Goal: Navigation & Orientation: Find specific page/section

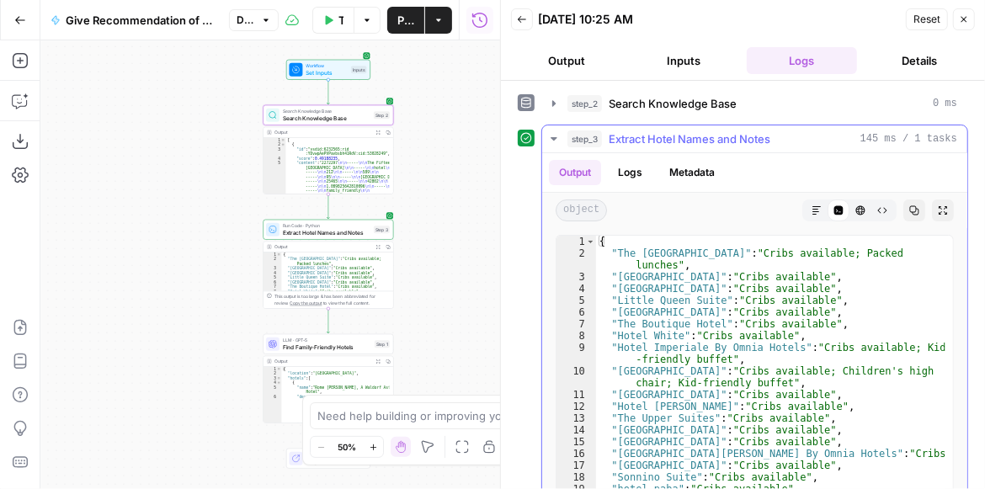
scroll to position [93, 0]
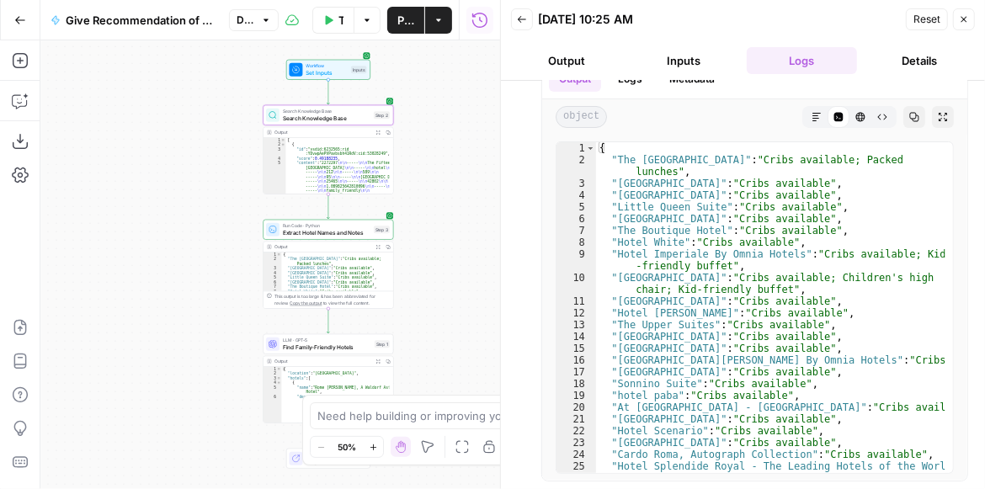
click at [185, 142] on div "Workflow Set Inputs Inputs Search Knowledge Base Search Knowledge Base Step 2 O…" at bounding box center [270, 264] width 460 height 449
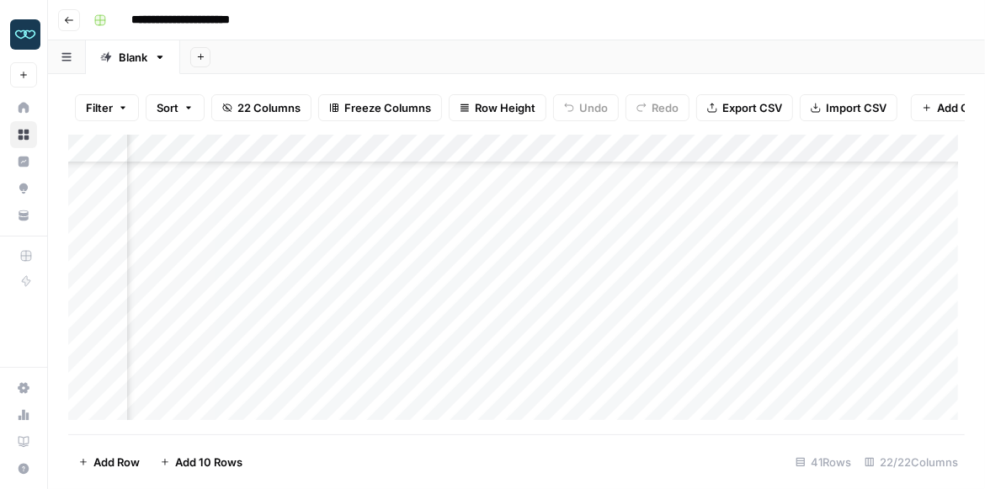
scroll to position [606, 1300]
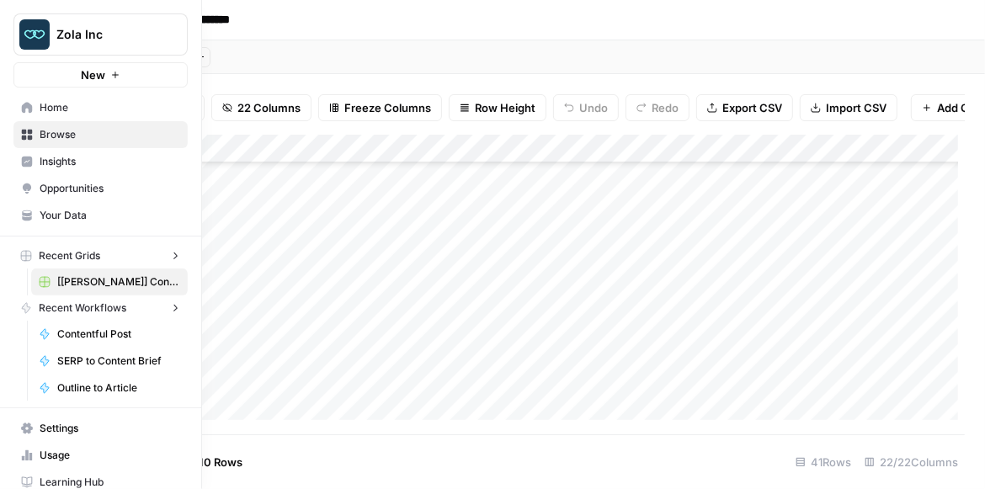
click at [37, 35] on img "Workspace: Zola Inc" at bounding box center [34, 34] width 30 height 30
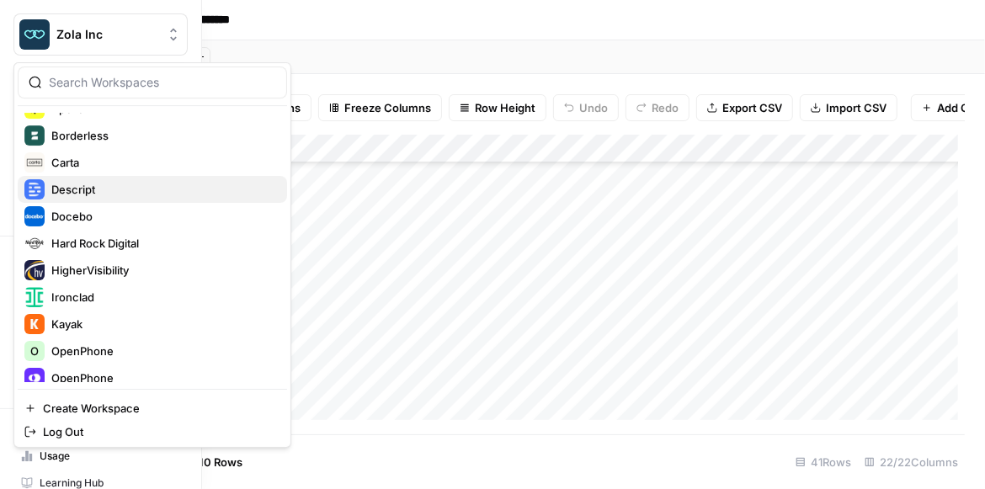
scroll to position [240, 0]
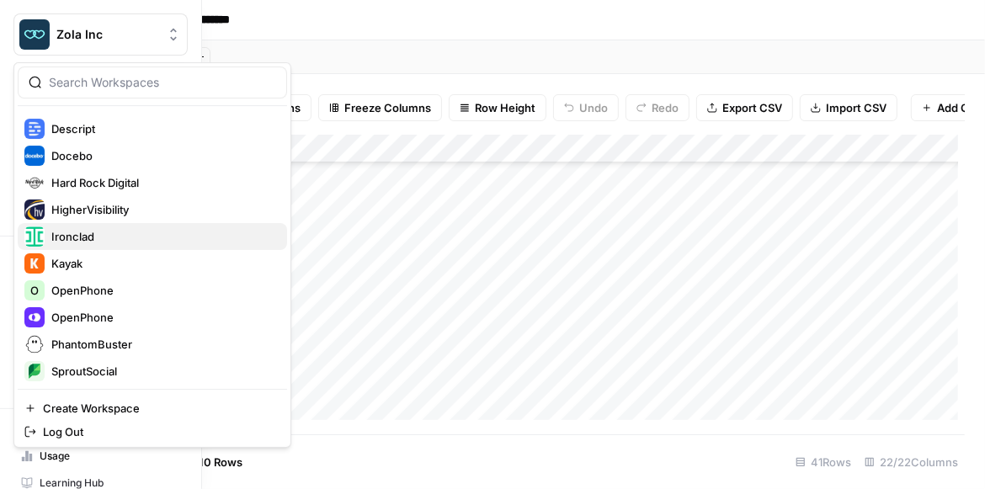
click at [115, 241] on span "Ironclad" at bounding box center [162, 236] width 222 height 17
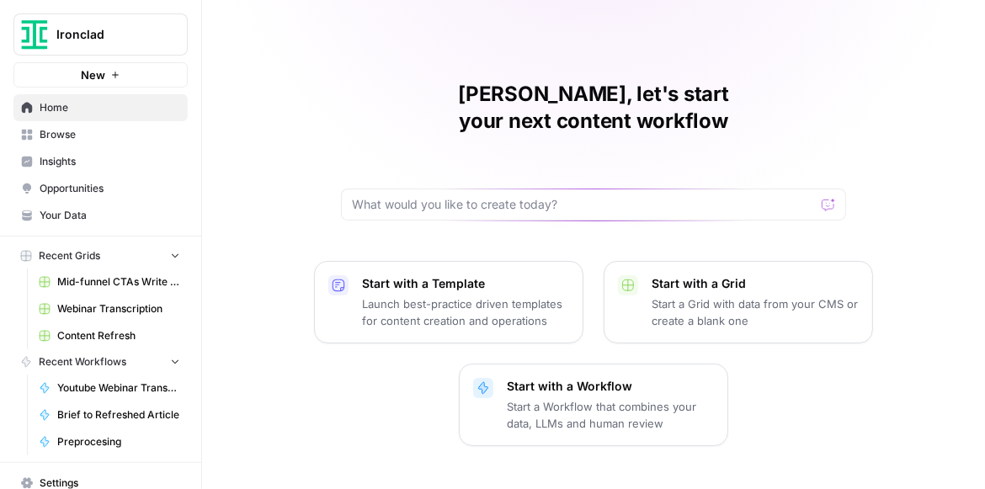
click at [104, 216] on span "Your Data" at bounding box center [110, 215] width 141 height 15
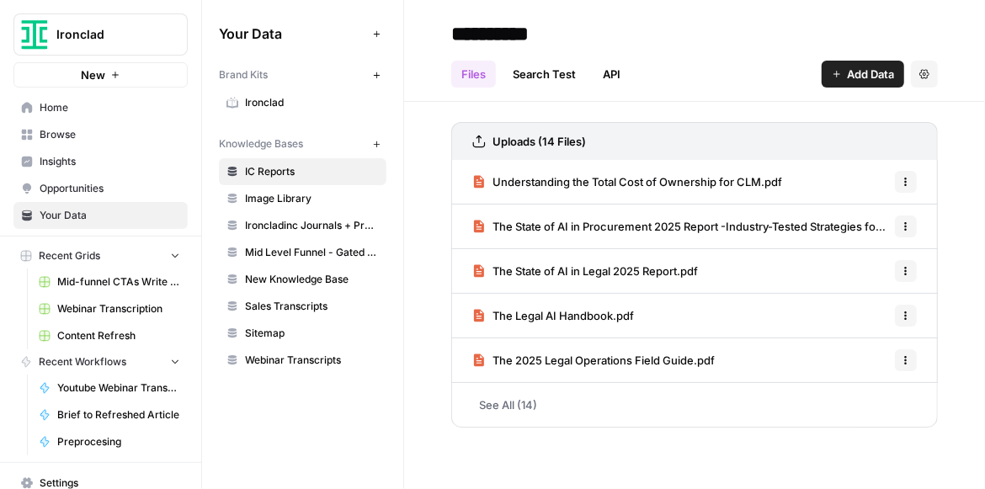
click at [503, 409] on link "See All (14)" at bounding box center [694, 405] width 487 height 44
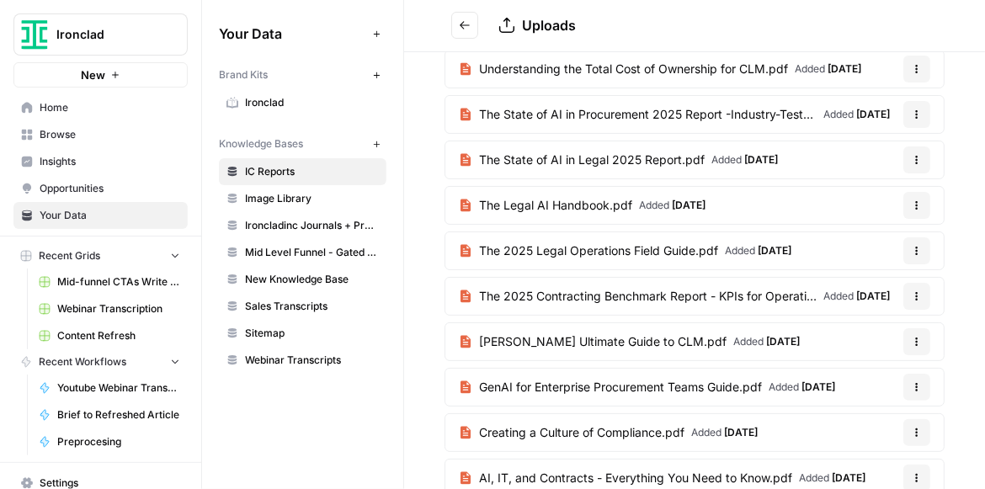
scroll to position [48, 0]
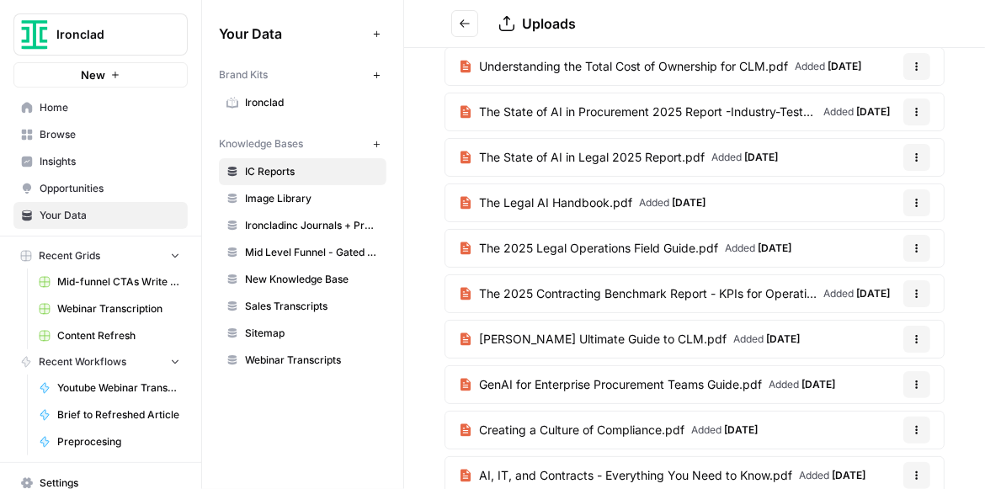
click at [286, 205] on span "Image Library" at bounding box center [312, 198] width 134 height 15
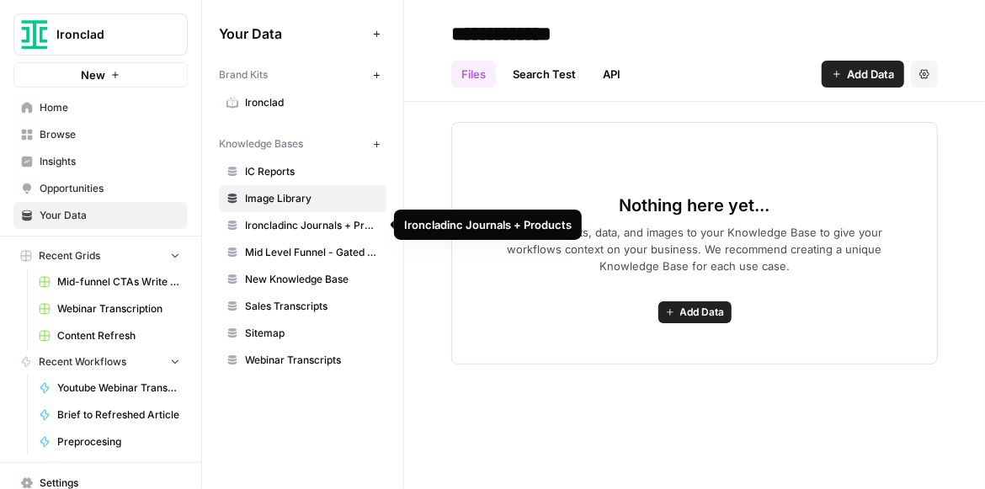
click at [314, 226] on span "Ironcladinc Journals + Products" at bounding box center [312, 225] width 134 height 15
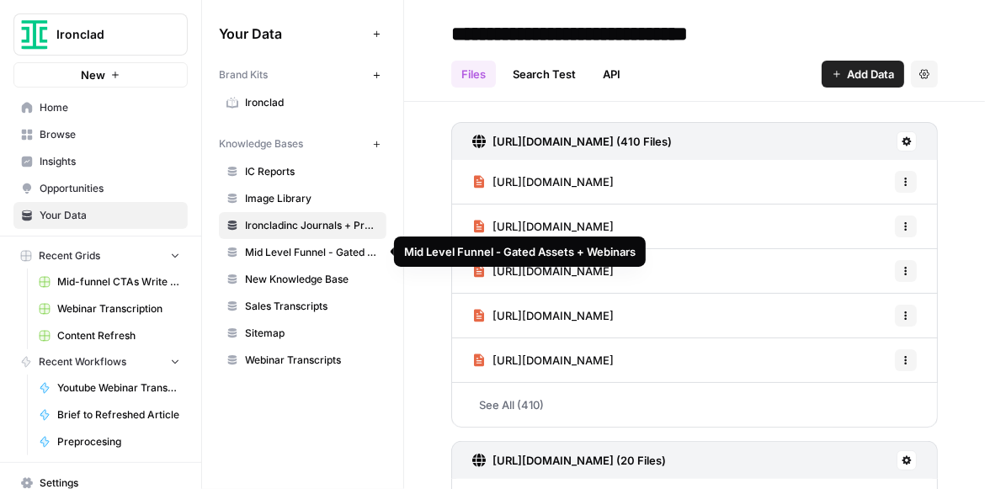
click at [317, 254] on span "Mid Level Funnel - Gated Assets + Webinars" at bounding box center [312, 252] width 134 height 15
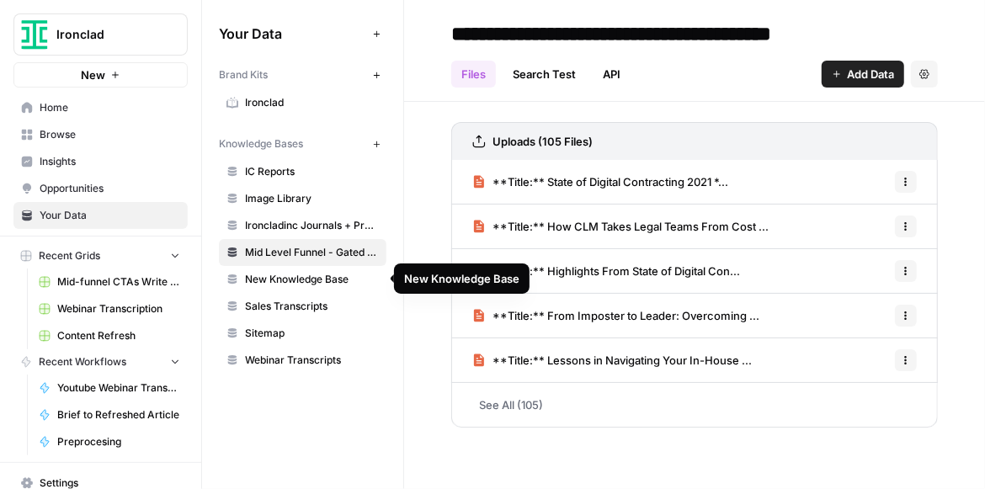
click at [318, 275] on span "New Knowledge Base" at bounding box center [312, 279] width 134 height 15
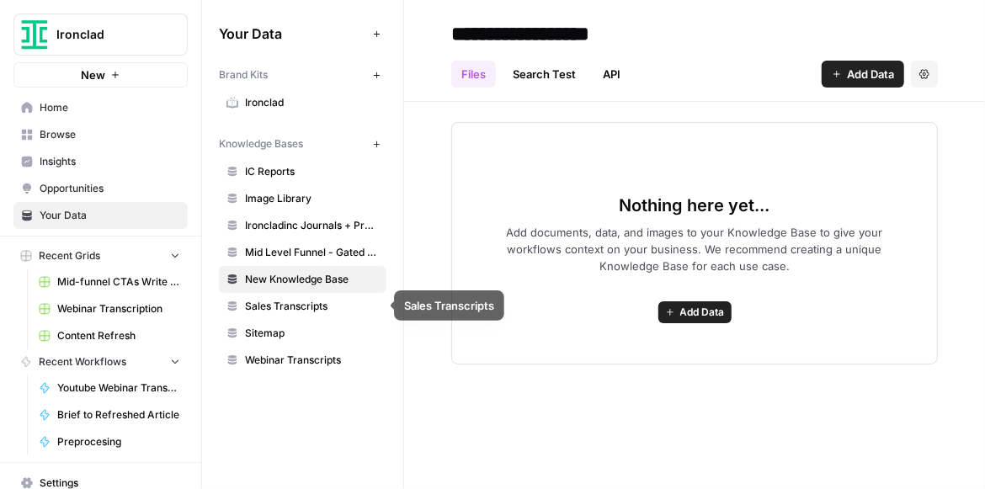
click at [315, 300] on span "Sales Transcripts" at bounding box center [312, 306] width 134 height 15
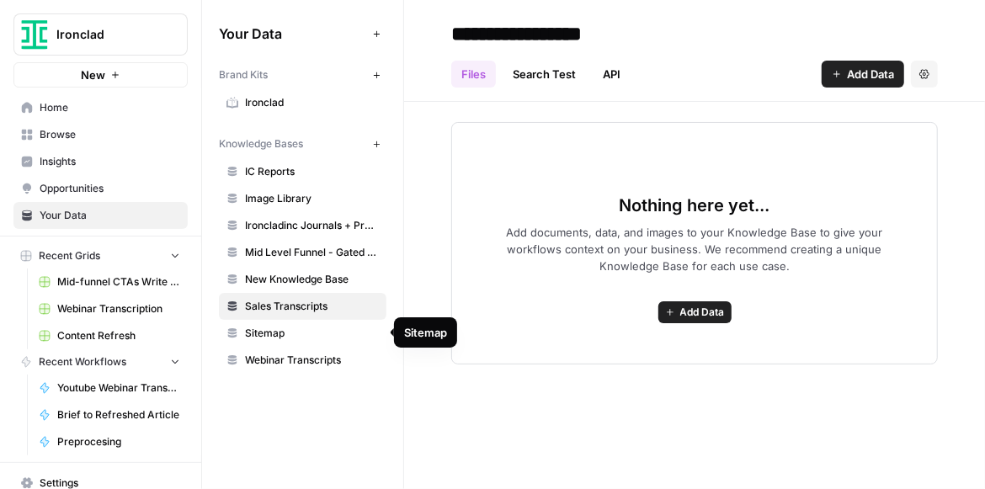
click at [312, 332] on span "Sitemap" at bounding box center [312, 333] width 134 height 15
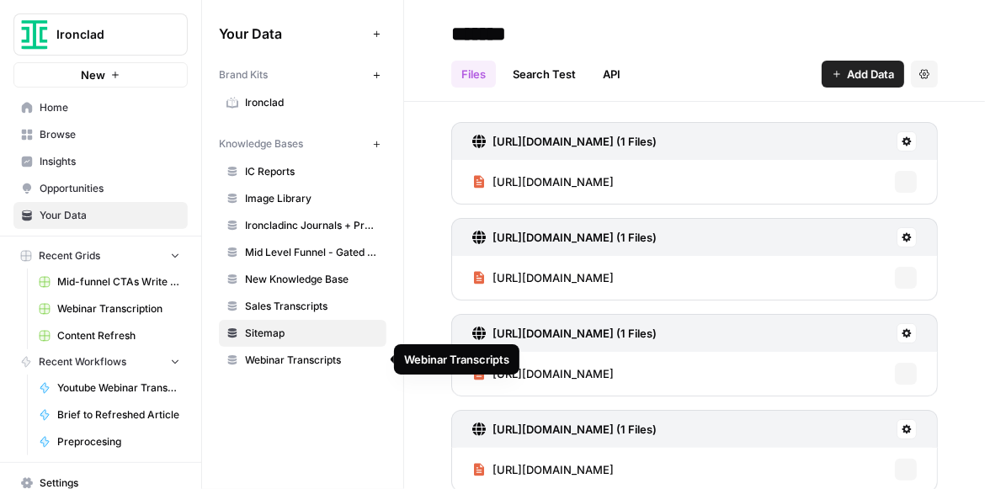
click at [314, 366] on span "Webinar Transcripts" at bounding box center [312, 360] width 134 height 15
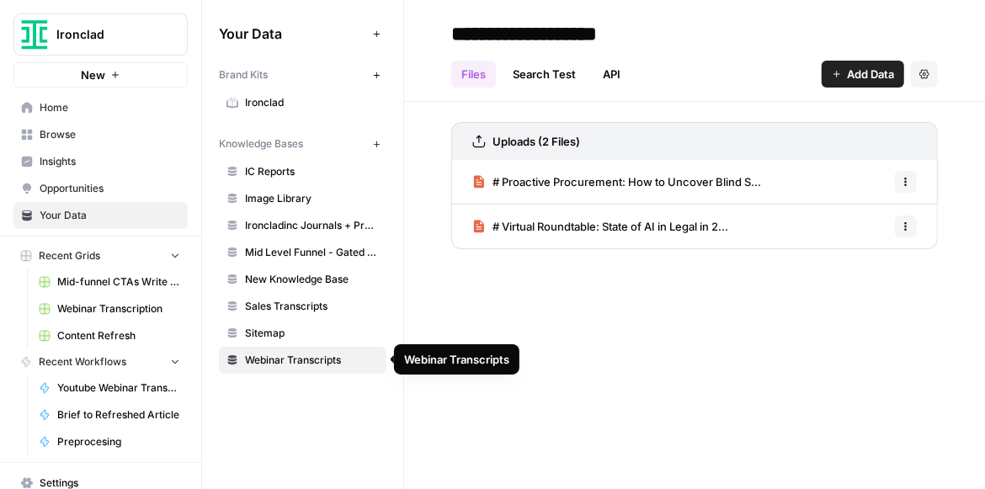
click at [308, 337] on span "Sitemap" at bounding box center [312, 333] width 134 height 15
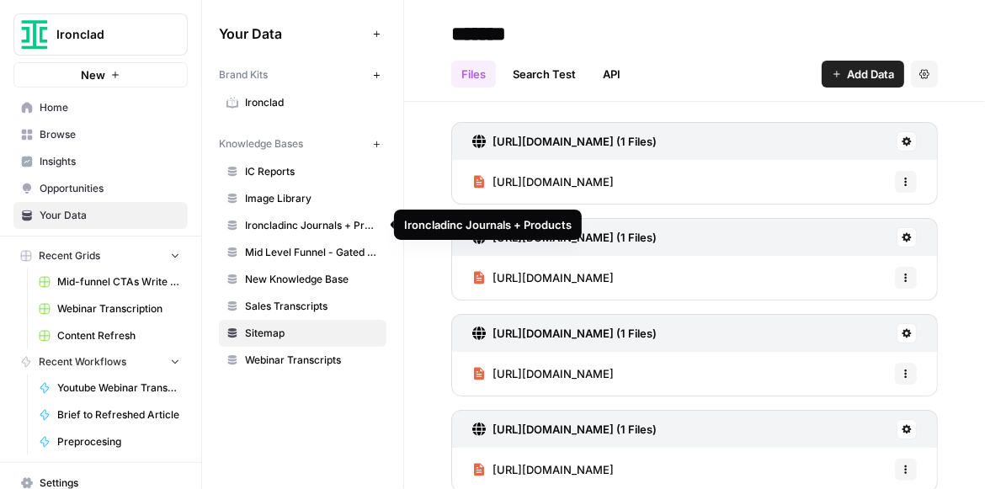
click at [326, 223] on span "Ironcladinc Journals + Products" at bounding box center [312, 225] width 134 height 15
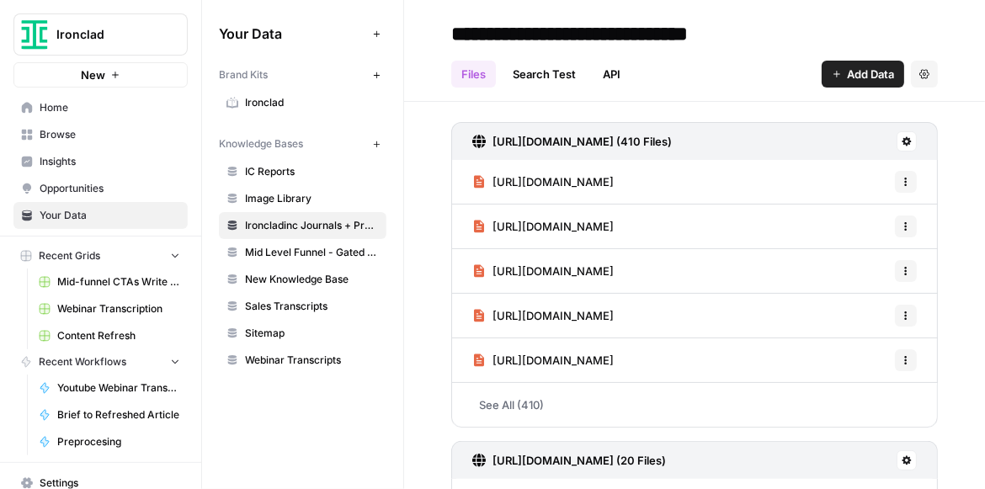
click at [315, 245] on span "Mid Level Funnel - Gated Assets + Webinars" at bounding box center [312, 252] width 134 height 15
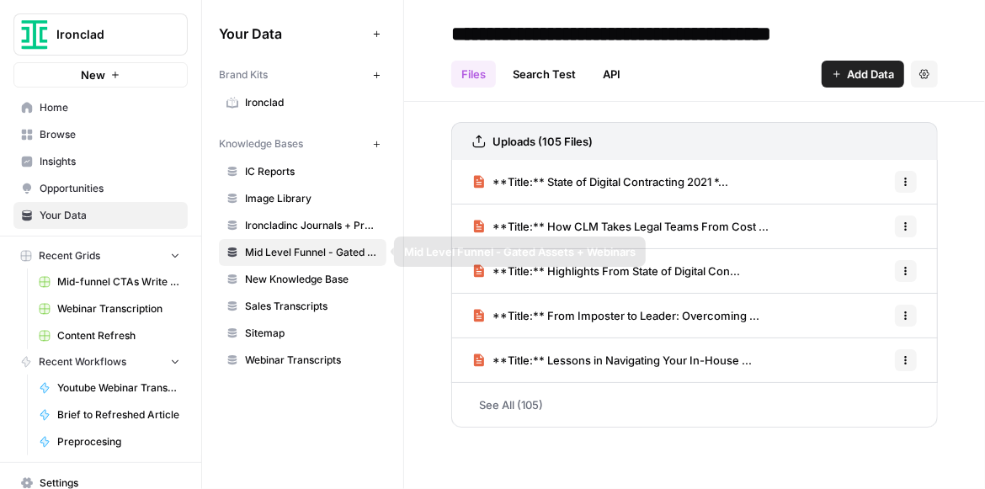
click at [318, 280] on span "New Knowledge Base" at bounding box center [312, 279] width 134 height 15
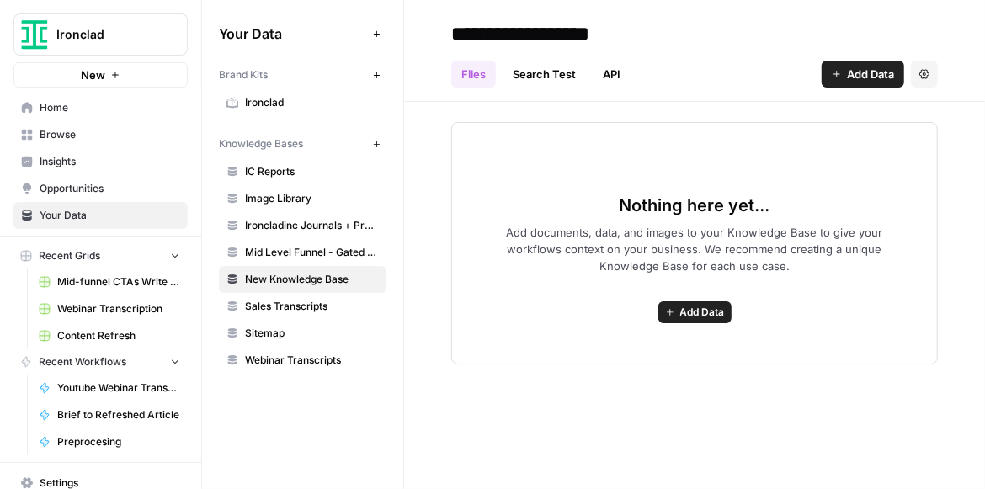
click at [318, 299] on span "Sales Transcripts" at bounding box center [312, 306] width 134 height 15
click at [295, 197] on span "Image Library" at bounding box center [312, 198] width 134 height 15
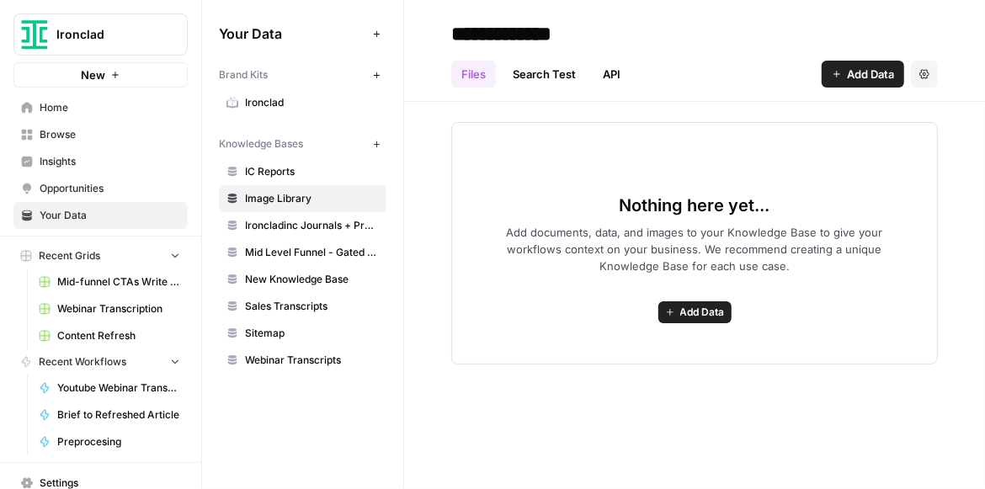
click at [292, 169] on span "IC Reports" at bounding box center [312, 171] width 134 height 15
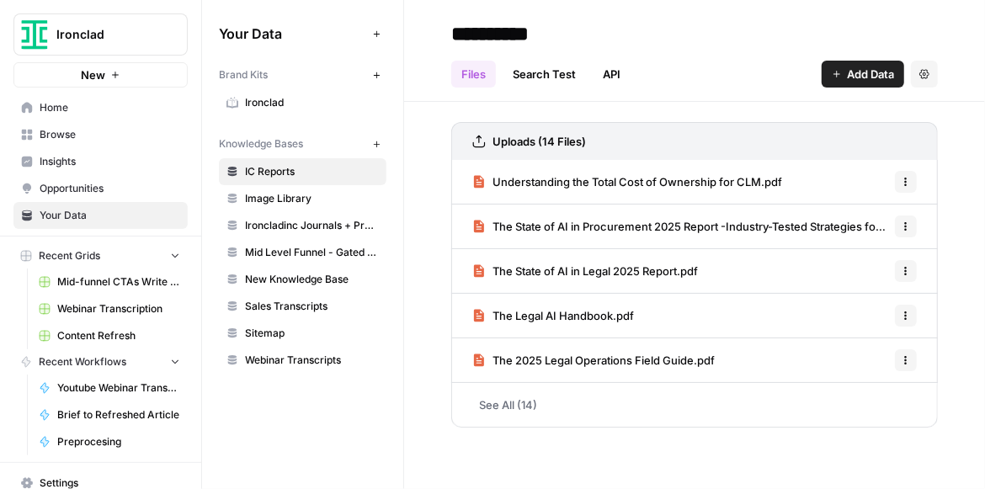
click at [262, 191] on span "Image Library" at bounding box center [312, 198] width 134 height 15
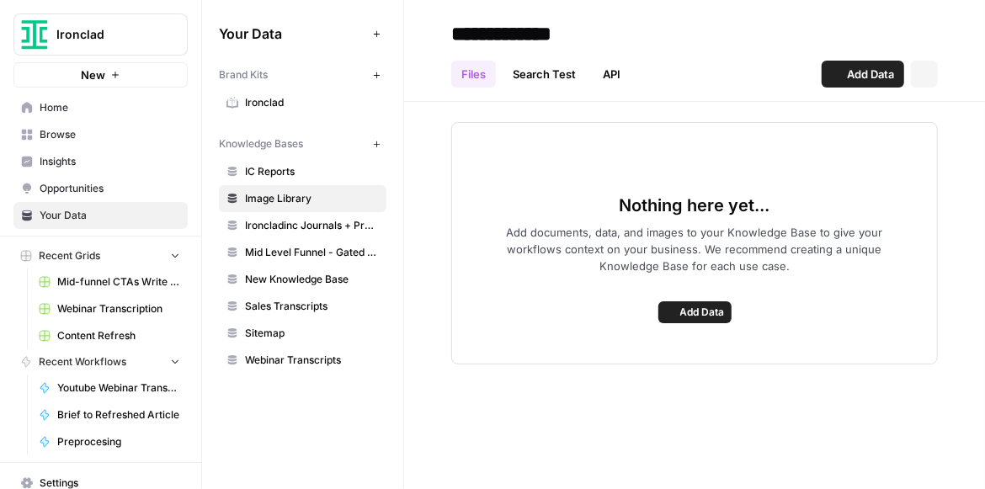
click at [296, 230] on span "Ironcladinc Journals + Products" at bounding box center [312, 225] width 134 height 15
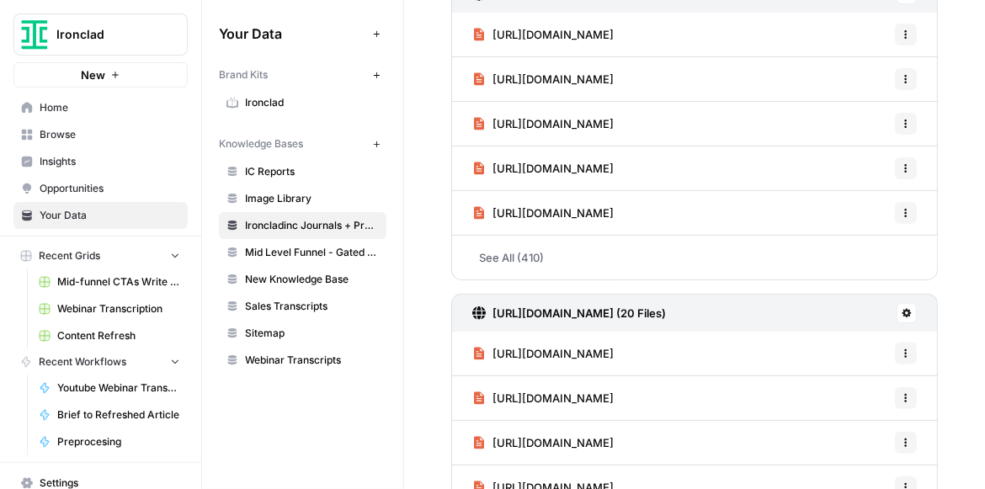
scroll to position [192, 0]
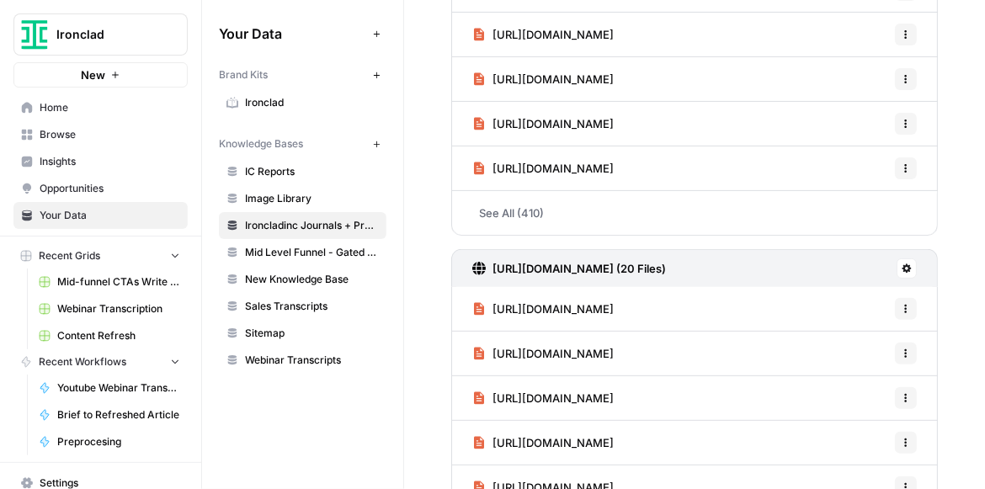
click at [318, 247] on span "Mid Level Funnel - Gated Assets + Webinars" at bounding box center [312, 252] width 134 height 15
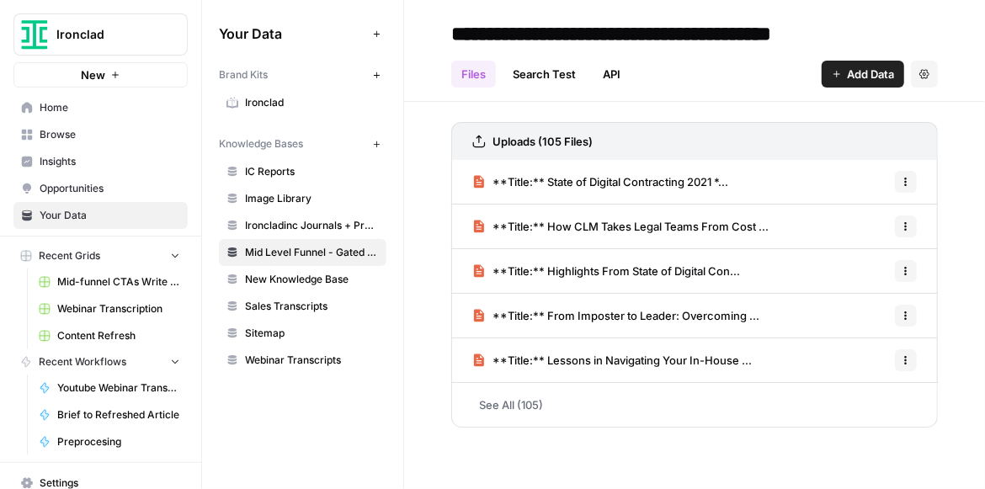
click at [296, 175] on span "IC Reports" at bounding box center [312, 171] width 134 height 15
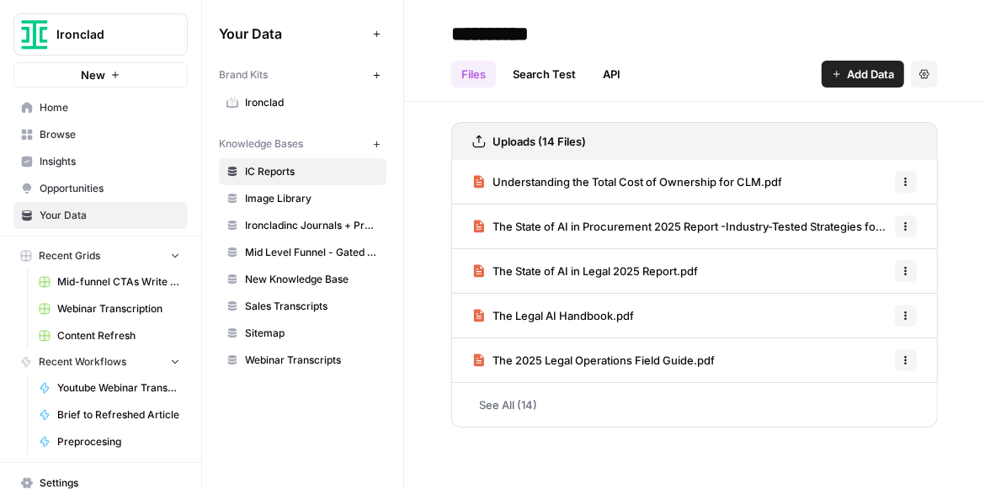
click at [530, 409] on link "See All (14)" at bounding box center [694, 405] width 487 height 44
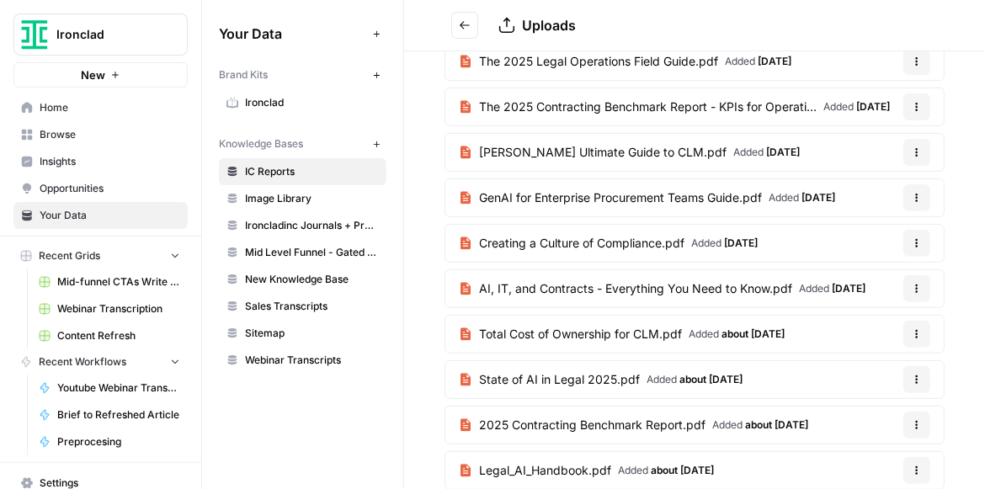
scroll to position [280, 0]
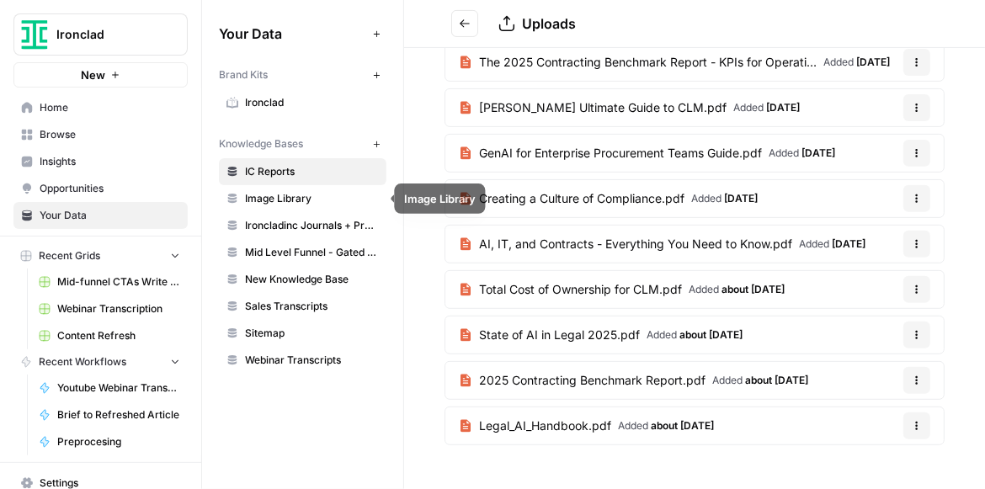
click at [355, 189] on link "Image Library" at bounding box center [303, 198] width 168 height 27
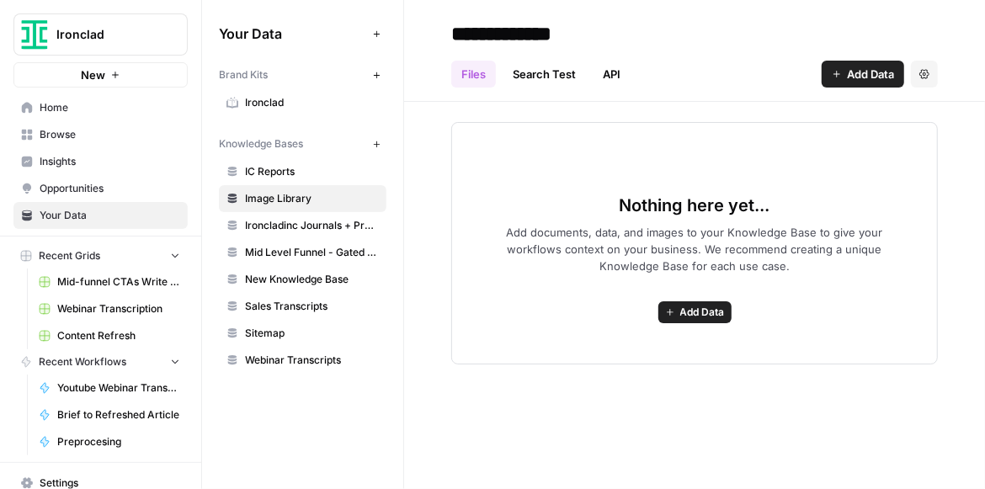
click at [328, 232] on span "Ironcladinc Journals + Products" at bounding box center [312, 225] width 134 height 15
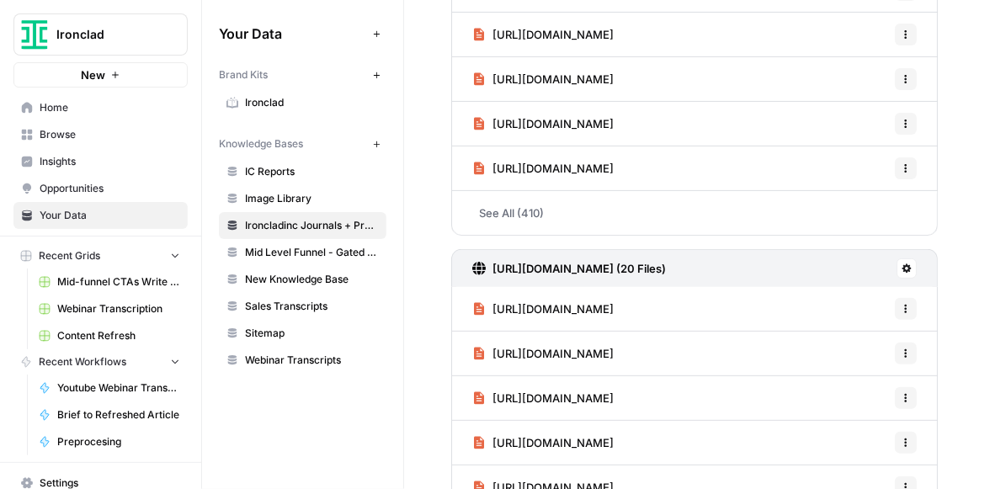
scroll to position [240, 0]
